Goal: Complete application form: Complete application form

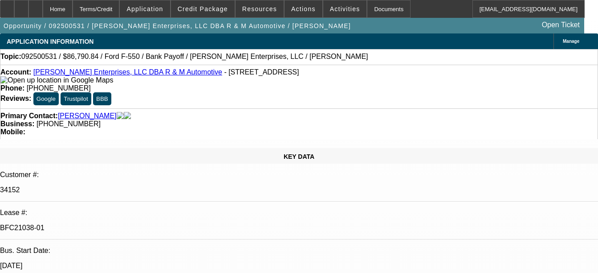
select select "0"
select select "2"
select select "0"
select select "2"
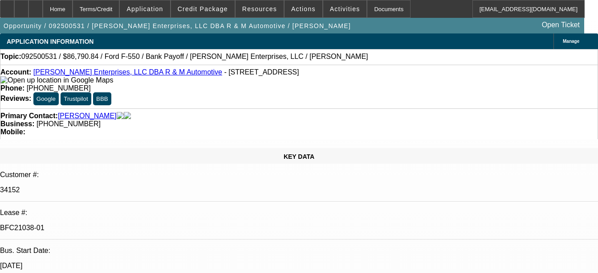
select select "0"
select select "2"
select select "0"
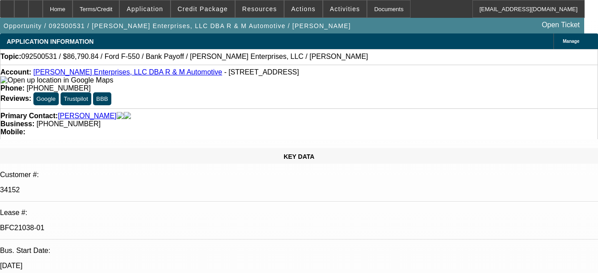
select select "2"
select select "0"
select select "1"
select select "2"
select select "6"
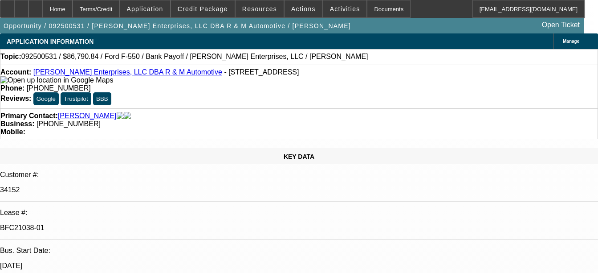
select select "1"
select select "2"
select select "6"
select select "1"
select select "2"
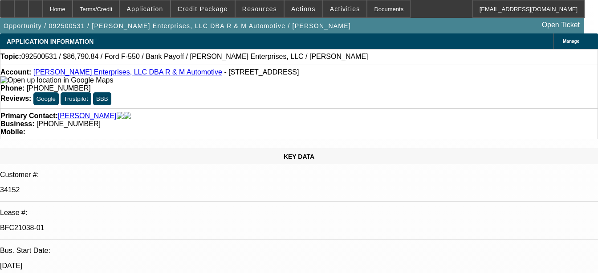
select select "6"
select select "1"
select select "2"
select select "6"
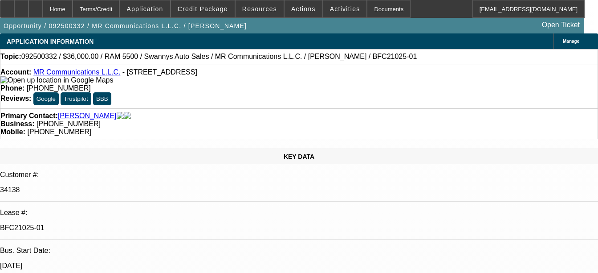
select select "0"
select select "2"
select select "0"
select select "2"
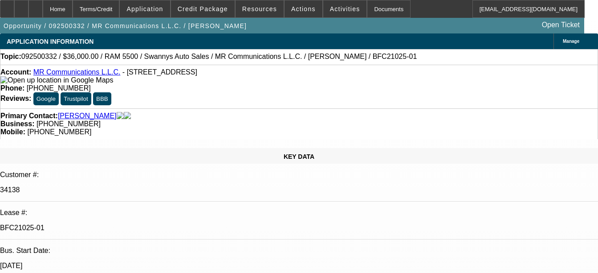
select select "0"
select select "2"
select select "0"
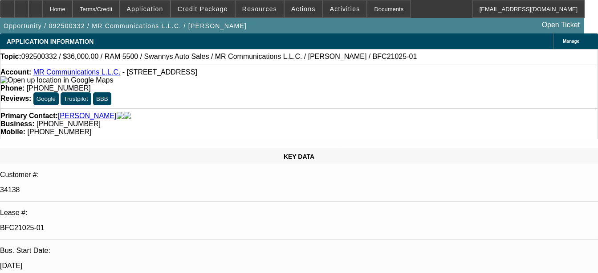
select select "2"
select select "0"
select select "1"
select select "2"
select select "6"
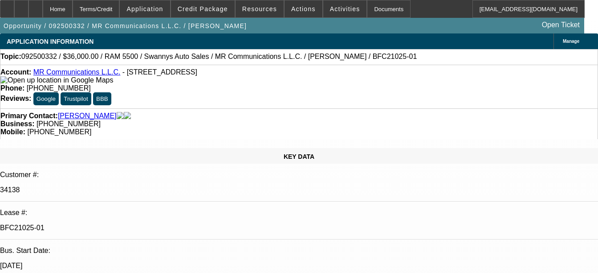
select select "1"
select select "2"
select select "6"
select select "1"
select select "2"
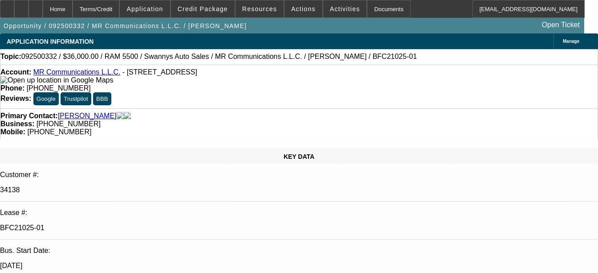
select select "6"
select select "1"
select select "2"
select select "6"
click at [367, 4] on div "Documents" at bounding box center [389, 9] width 44 height 18
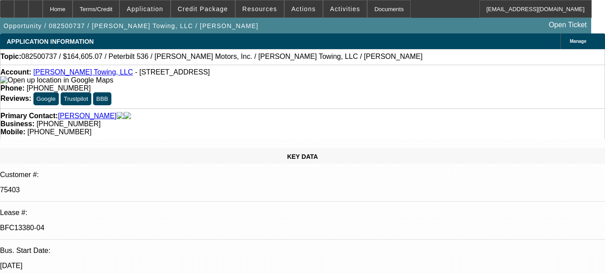
select select "0"
select select "2"
select select "0"
select select "6"
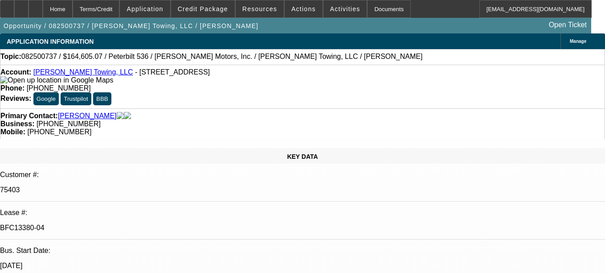
select select "0"
select select "2"
select select "0"
select select "6"
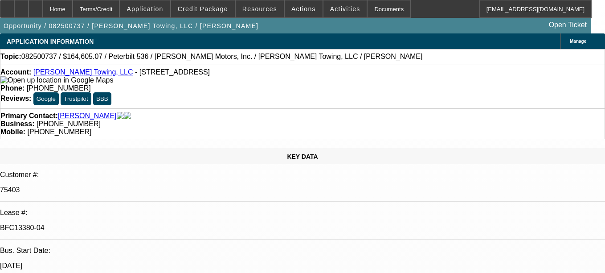
select select "0"
select select "6"
select select "0"
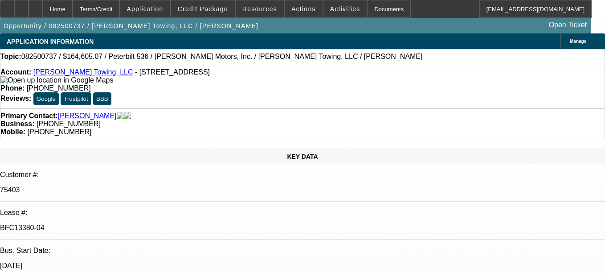
select select "0"
select select "2"
select select "0"
select select "6"
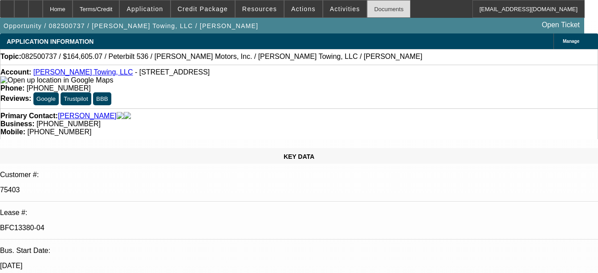
click at [368, 12] on div "Documents" at bounding box center [389, 9] width 44 height 18
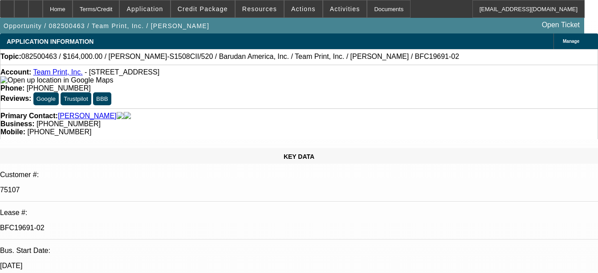
select select "0"
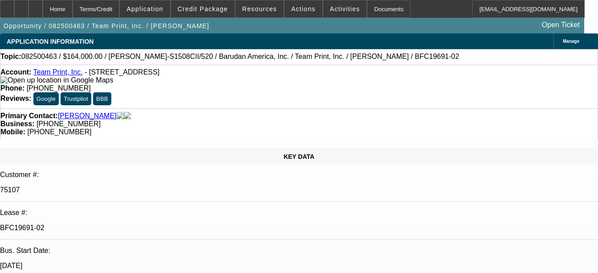
select select "0"
select select "1"
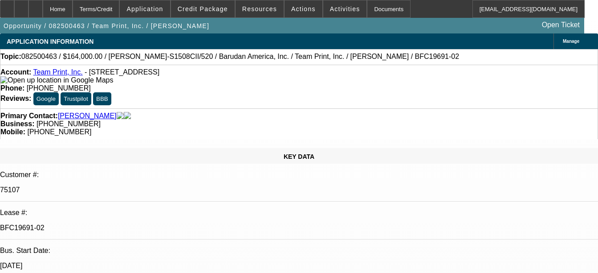
select select "1"
select select "2"
select select "1"
select select "2"
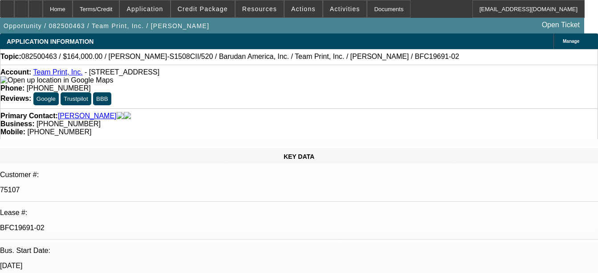
select select "1"
select select "2"
click at [374, 14] on div "Documents" at bounding box center [389, 9] width 44 height 18
